Goal: Check status: Check status

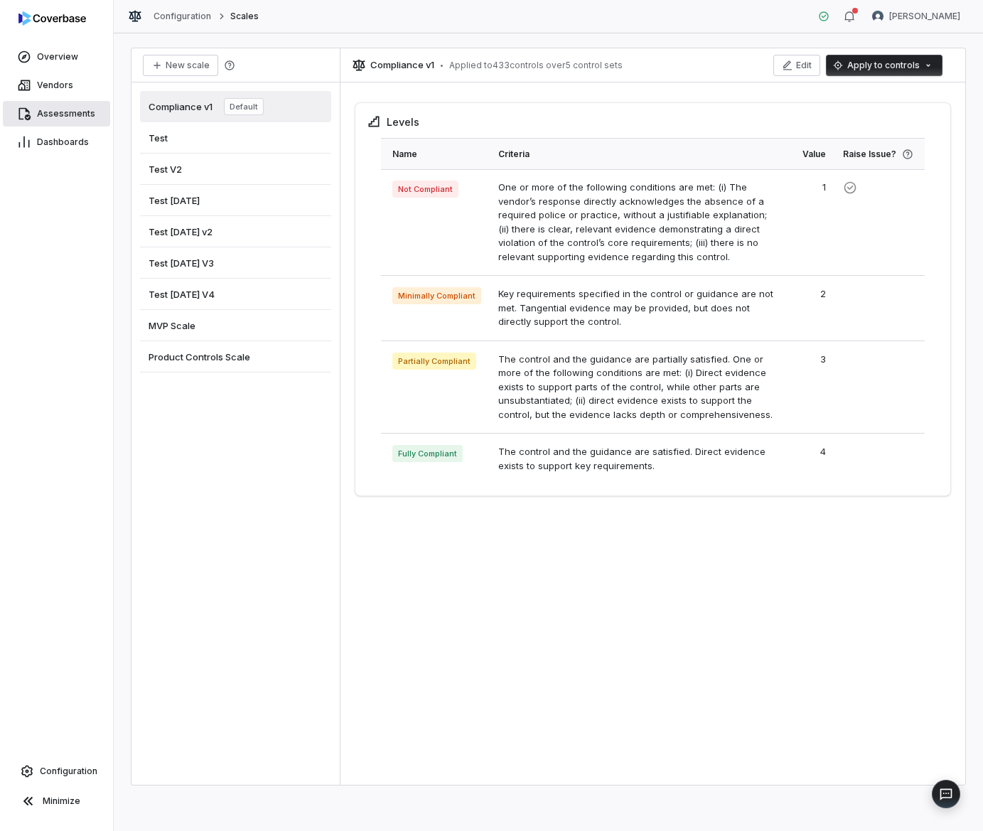
click at [42, 112] on span "Assessments" at bounding box center [66, 113] width 58 height 11
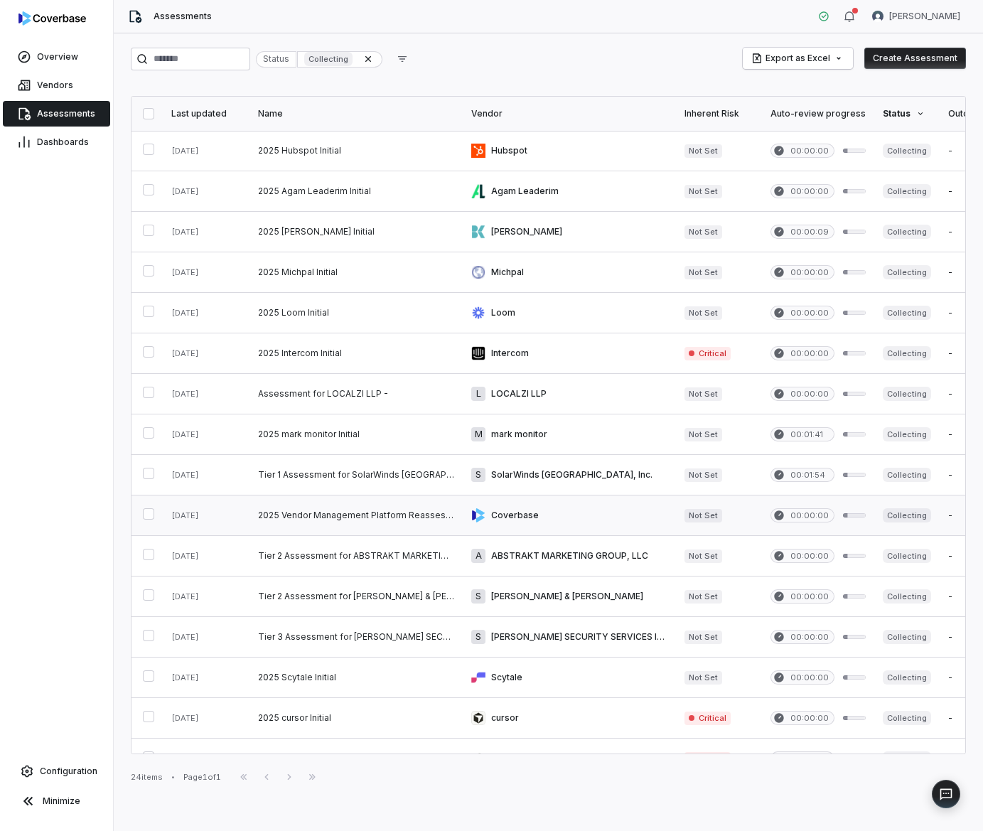
scroll to position [208, 0]
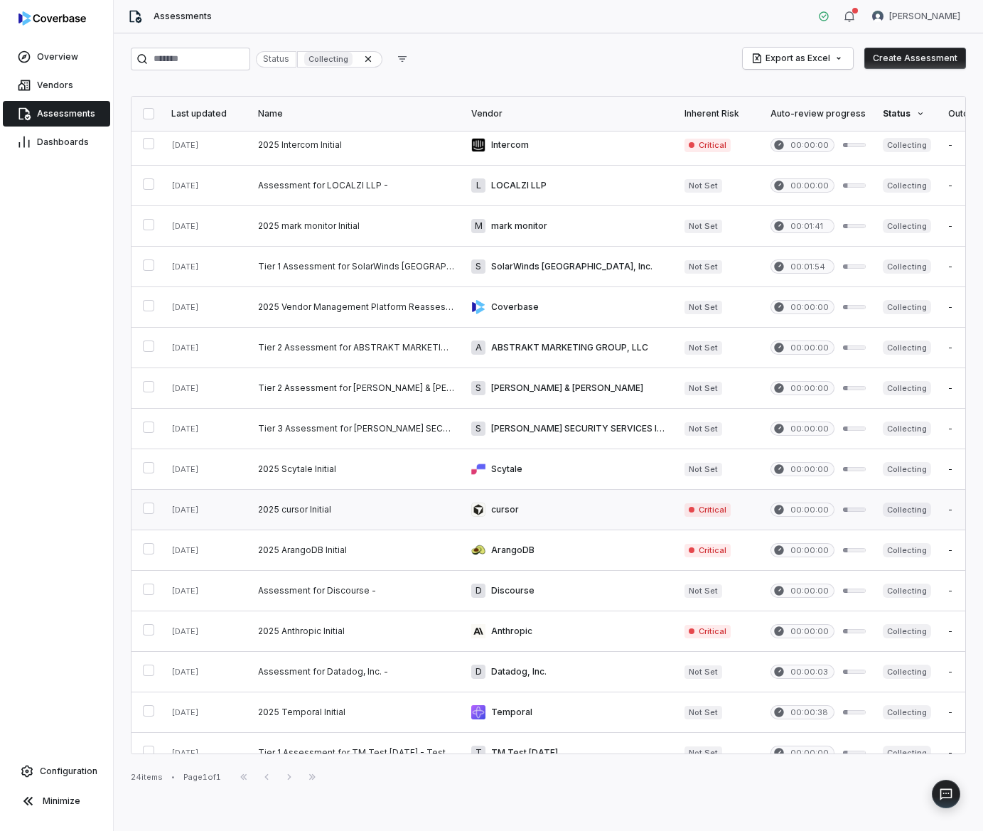
click at [320, 519] on link at bounding box center [355, 510] width 213 height 40
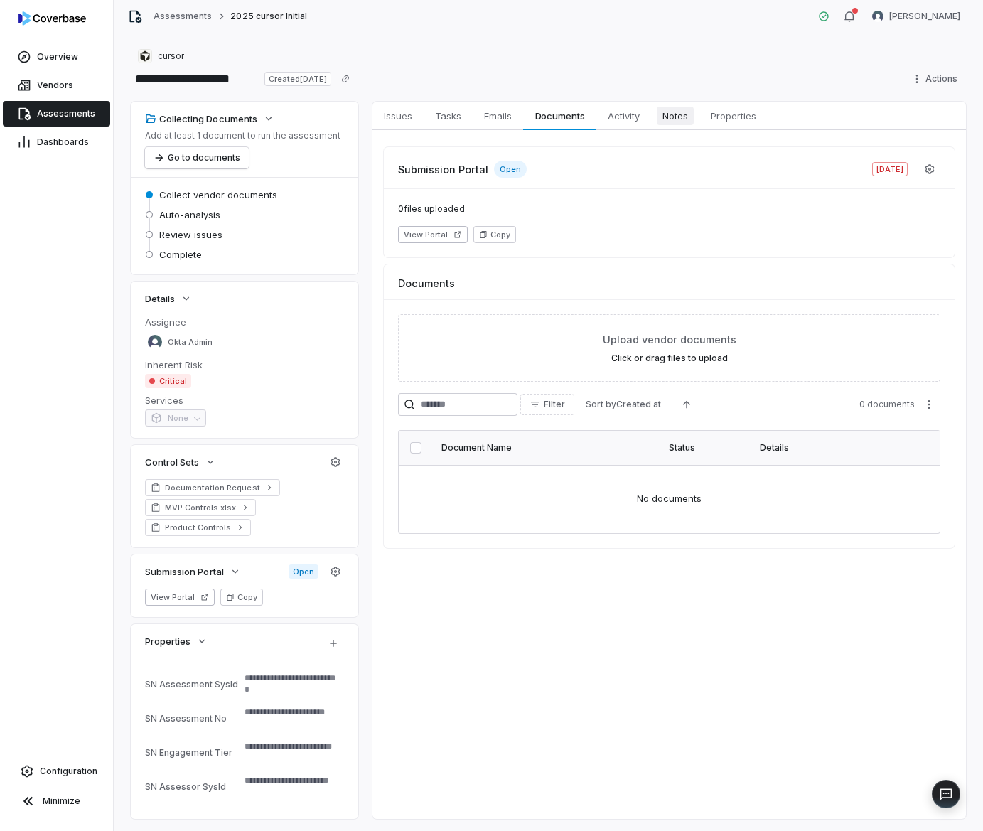
click at [664, 121] on span "Notes" at bounding box center [674, 116] width 37 height 18
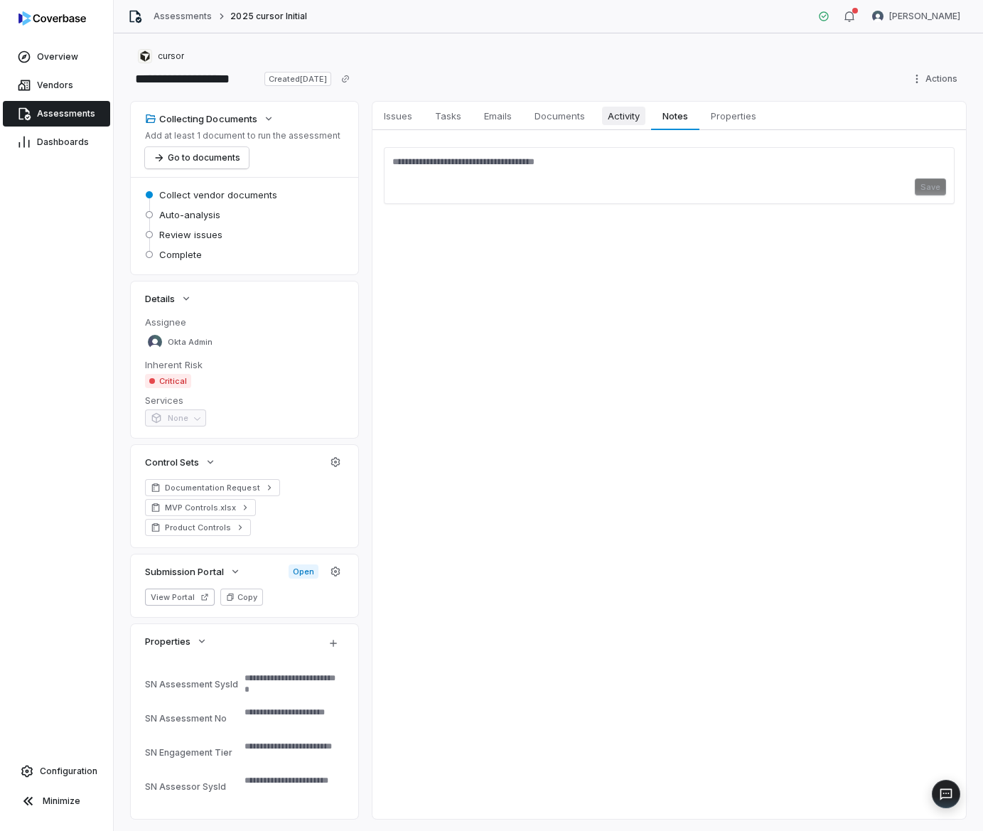
click at [624, 120] on span "Activity" at bounding box center [623, 116] width 43 height 18
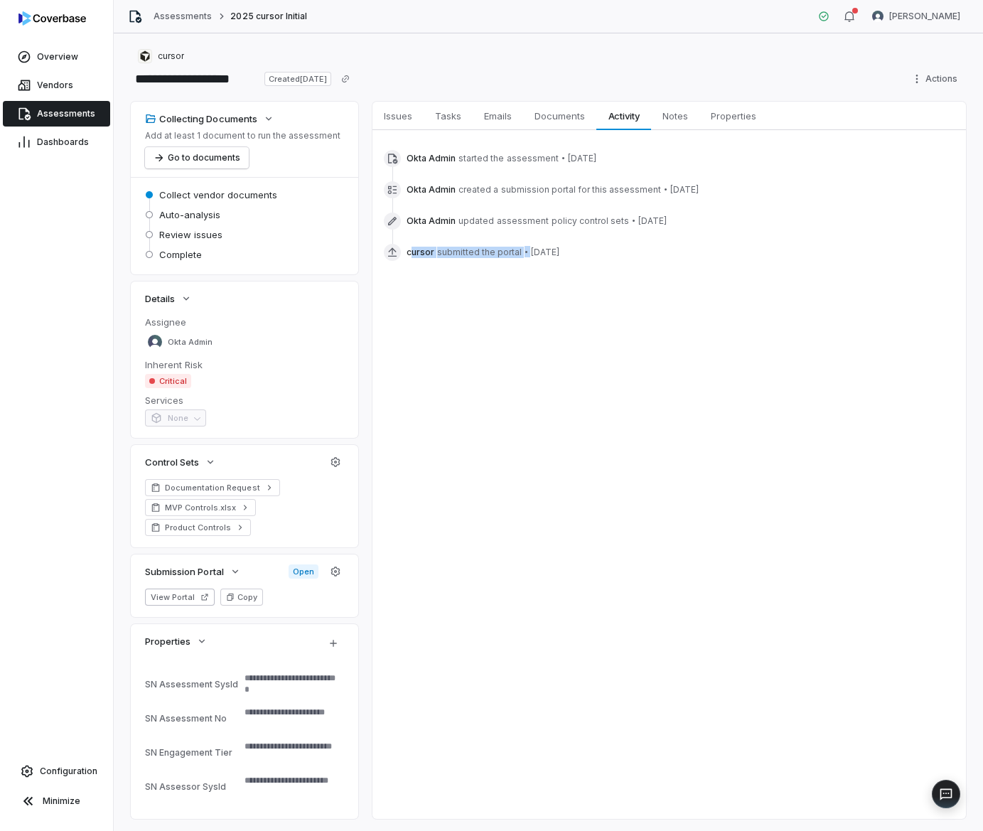
drag, startPoint x: 409, startPoint y: 254, endPoint x: 619, endPoint y: 239, distance: 210.1
click at [619, 239] on div "Okta Admin started the assessment • [DATE] Okta Admin created a submission port…" at bounding box center [669, 205] width 571 height 117
click at [559, 117] on span "Documents" at bounding box center [560, 116] width 62 height 18
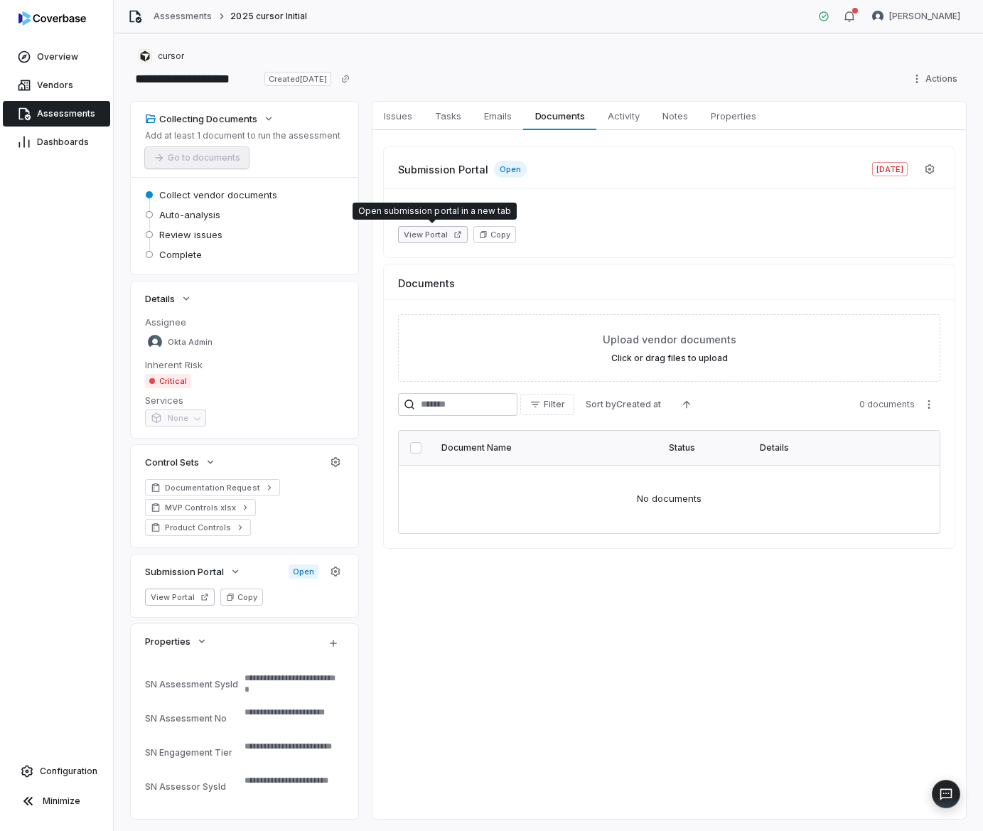
click at [416, 233] on button "View Portal" at bounding box center [433, 234] width 70 height 17
click at [677, 111] on span "Notes" at bounding box center [674, 116] width 37 height 18
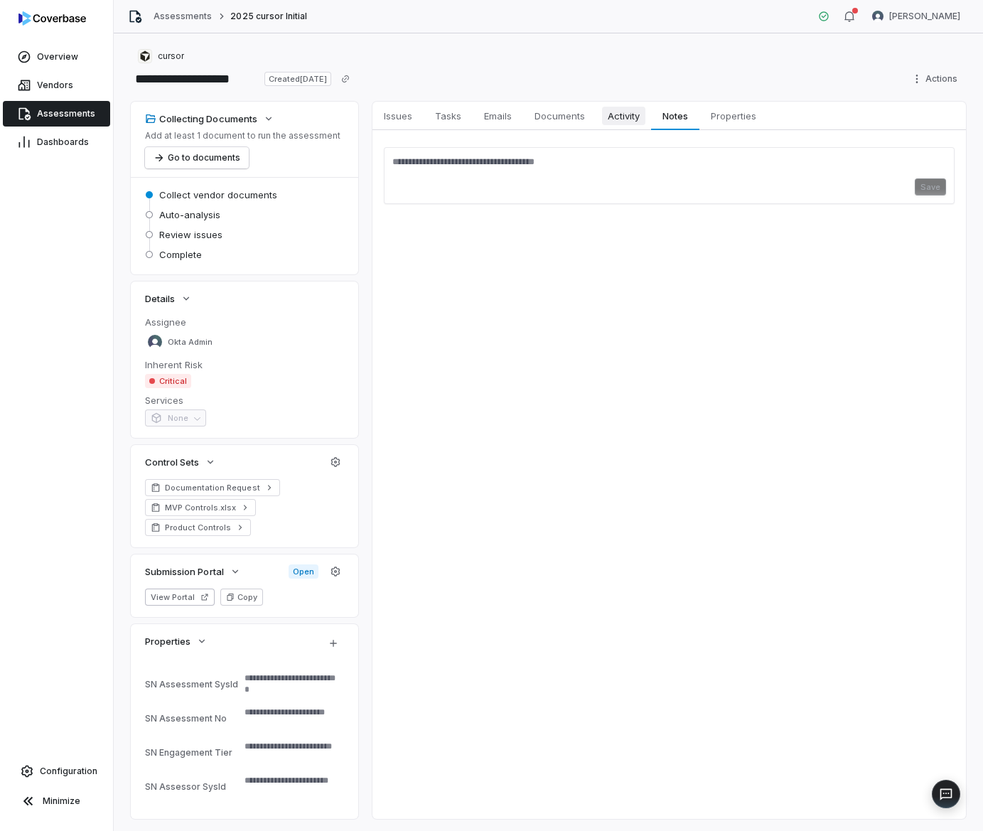
click at [634, 117] on span "Activity" at bounding box center [623, 116] width 43 height 18
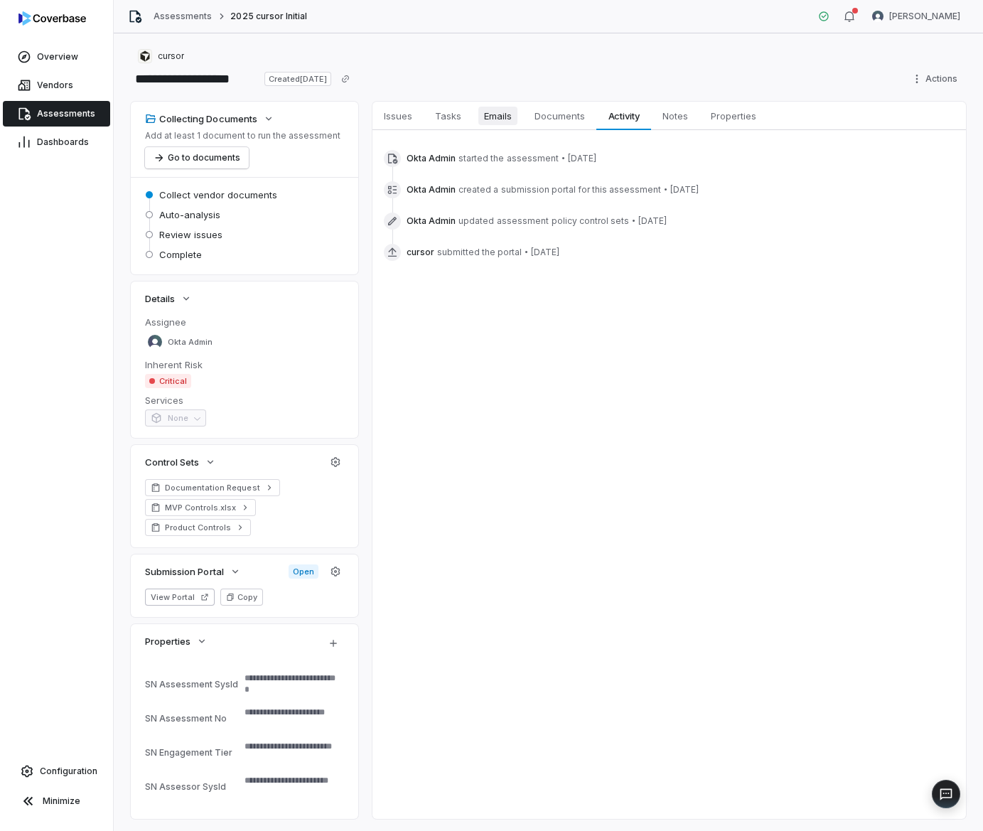
click at [476, 121] on link "Emails Emails" at bounding box center [497, 116] width 50 height 28
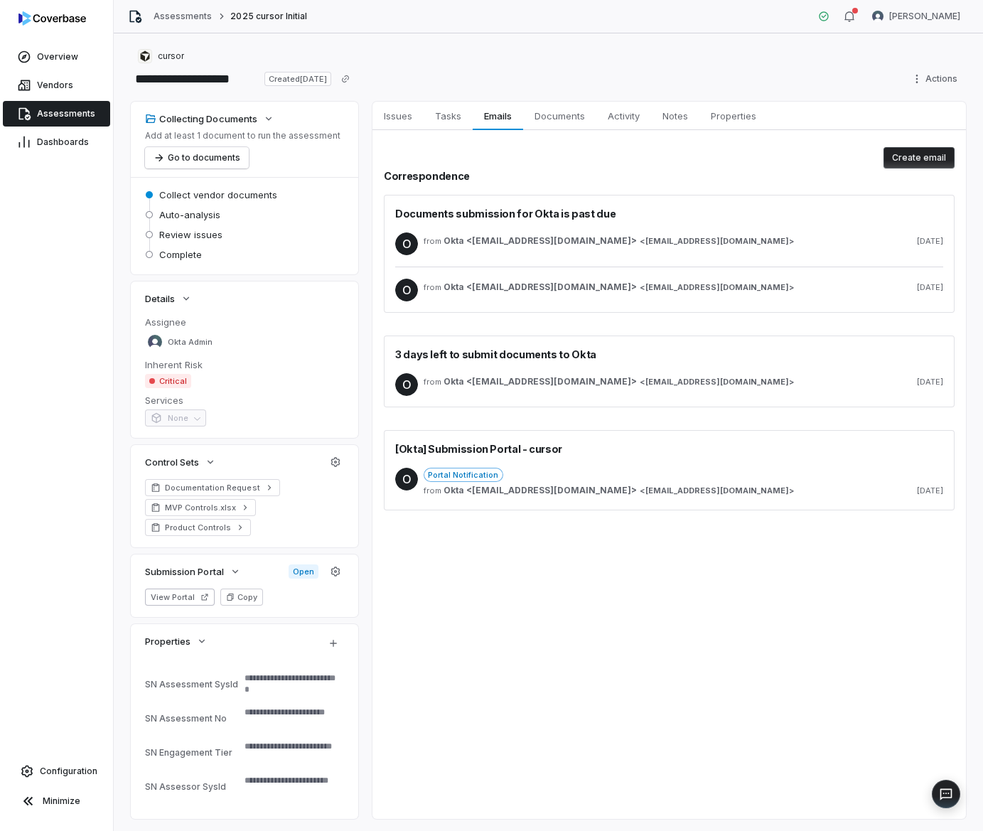
click at [696, 478] on div "Portal Notification" at bounding box center [682, 475] width 519 height 14
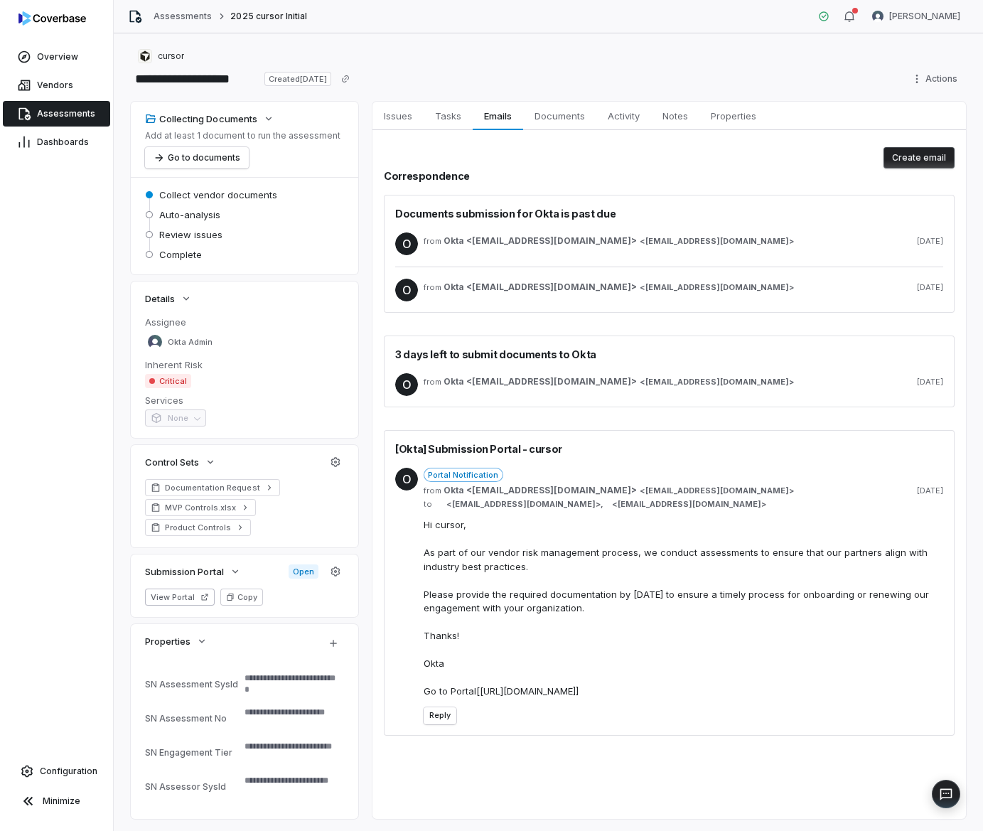
click at [677, 372] on div "O from Okta <[EMAIL_ADDRESS][DOMAIN_NAME]> < [EMAIL_ADDRESS][DOMAIN_NAME] > [DA…" at bounding box center [669, 384] width 548 height 45
click at [637, 377] on div "from Okta <[EMAIL_ADDRESS][DOMAIN_NAME]> < [EMAIL_ADDRESS][DOMAIN_NAME] > [DATE]" at bounding box center [682, 381] width 519 height 11
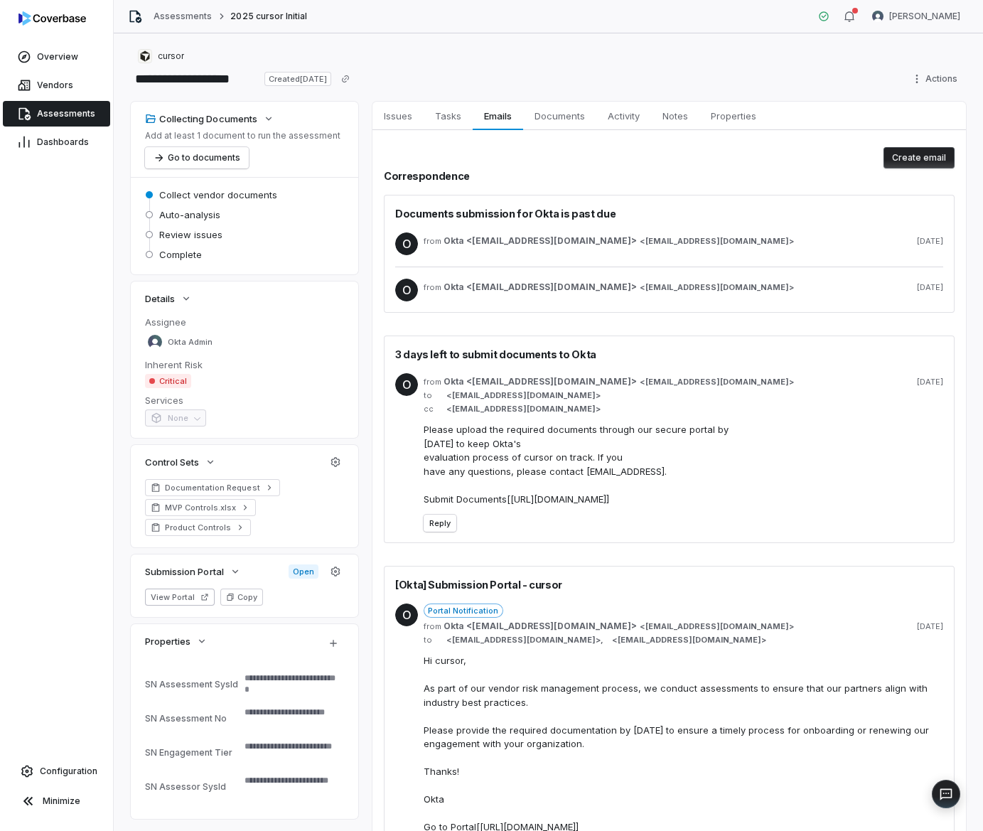
click at [618, 299] on div "from Okta <[EMAIL_ADDRESS][DOMAIN_NAME]> < [EMAIL_ADDRESS][DOMAIN_NAME] > [DATE]" at bounding box center [682, 290] width 519 height 23
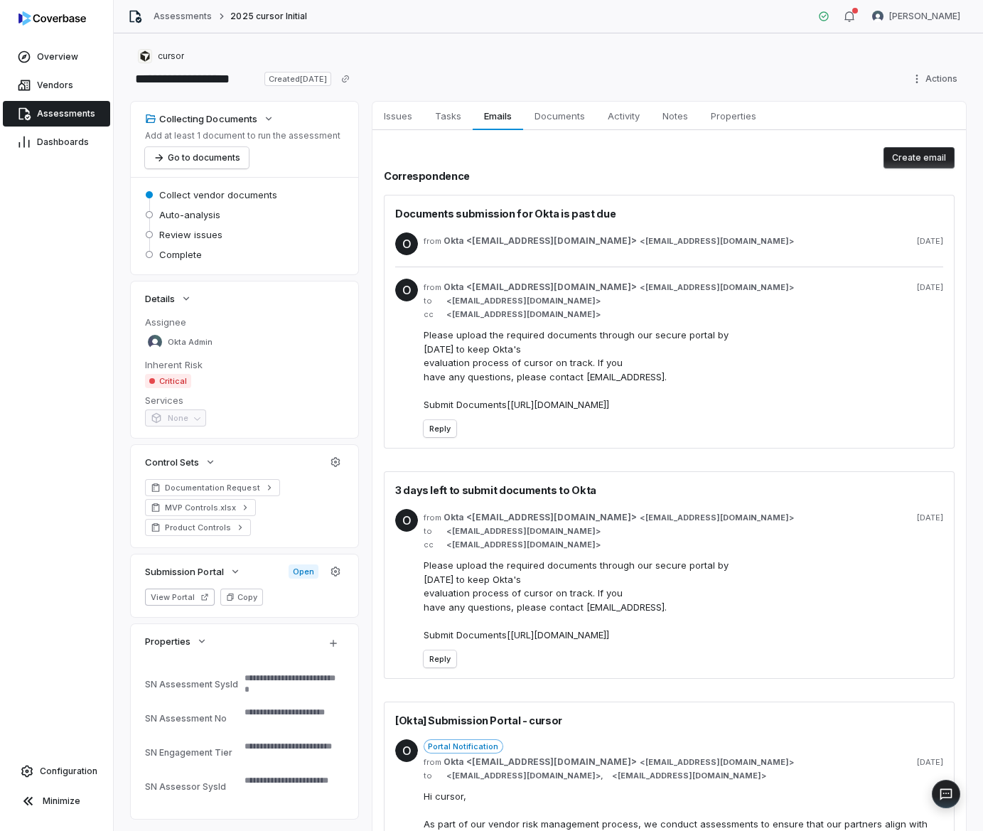
click at [669, 233] on div "from Okta <[EMAIL_ADDRESS][DOMAIN_NAME]> < [EMAIL_ADDRESS][DOMAIN_NAME] > [DATE]" at bounding box center [682, 243] width 519 height 23
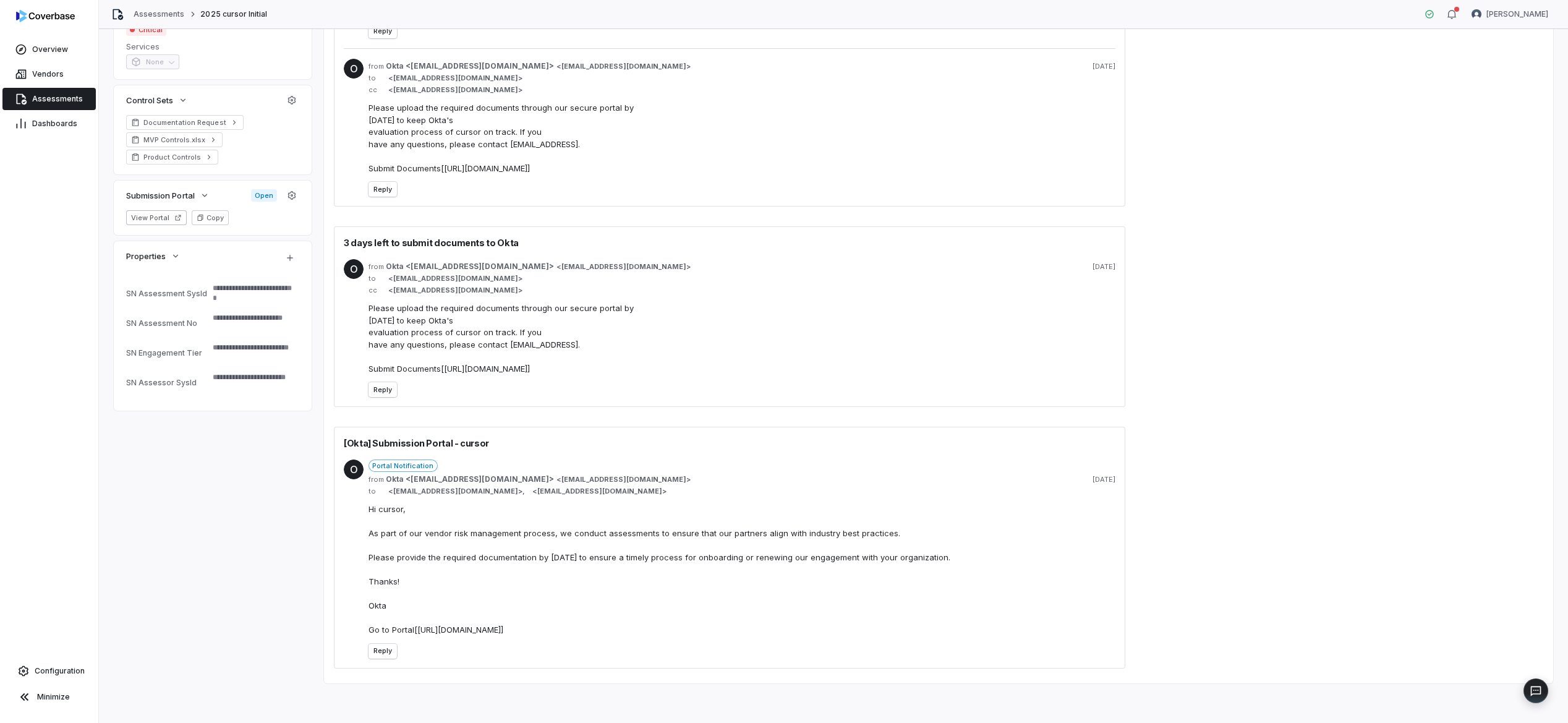
scroll to position [301, 0]
type textarea "*"
